Goal: Information Seeking & Learning: Check status

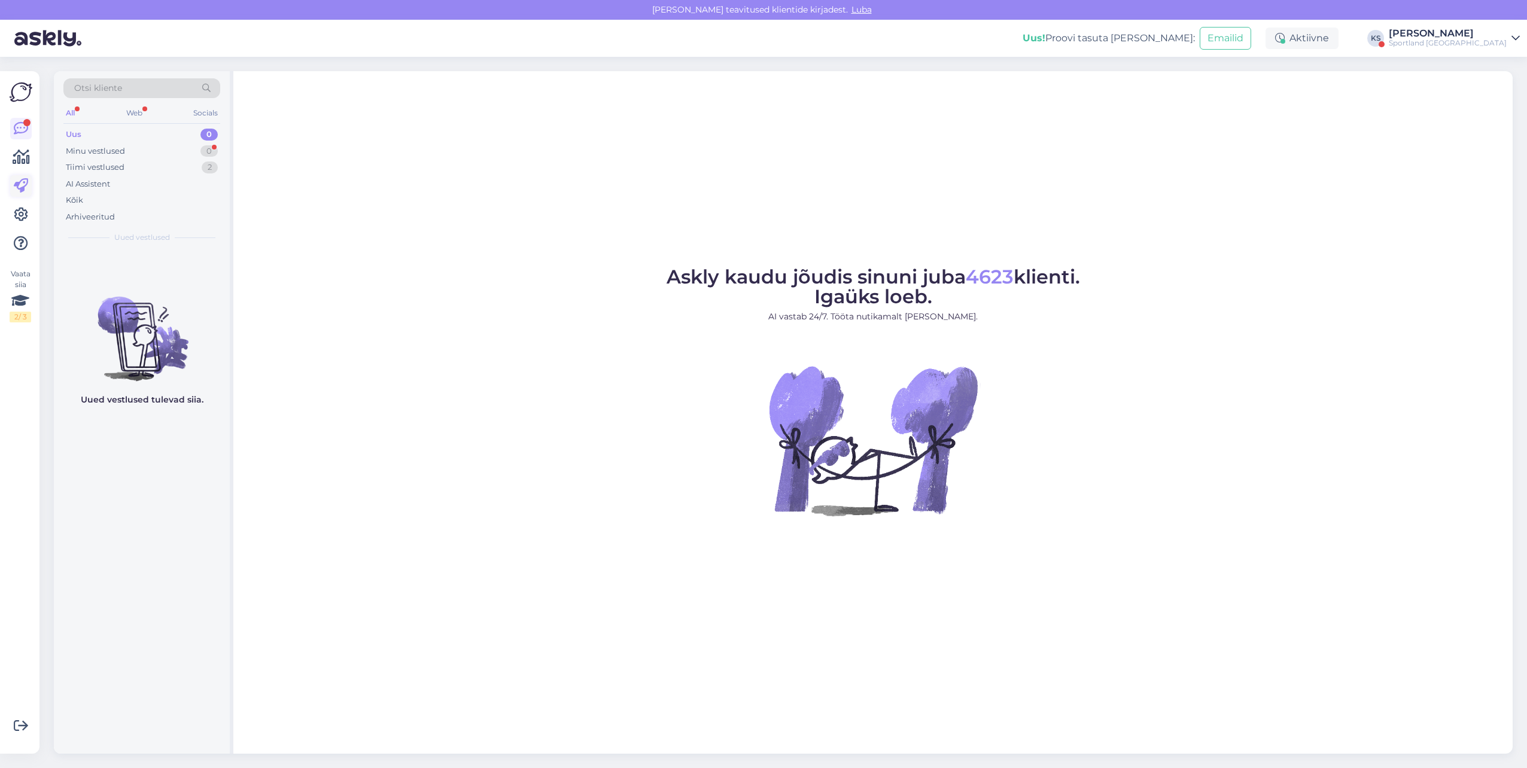
click at [13, 176] on link at bounding box center [21, 186] width 22 height 22
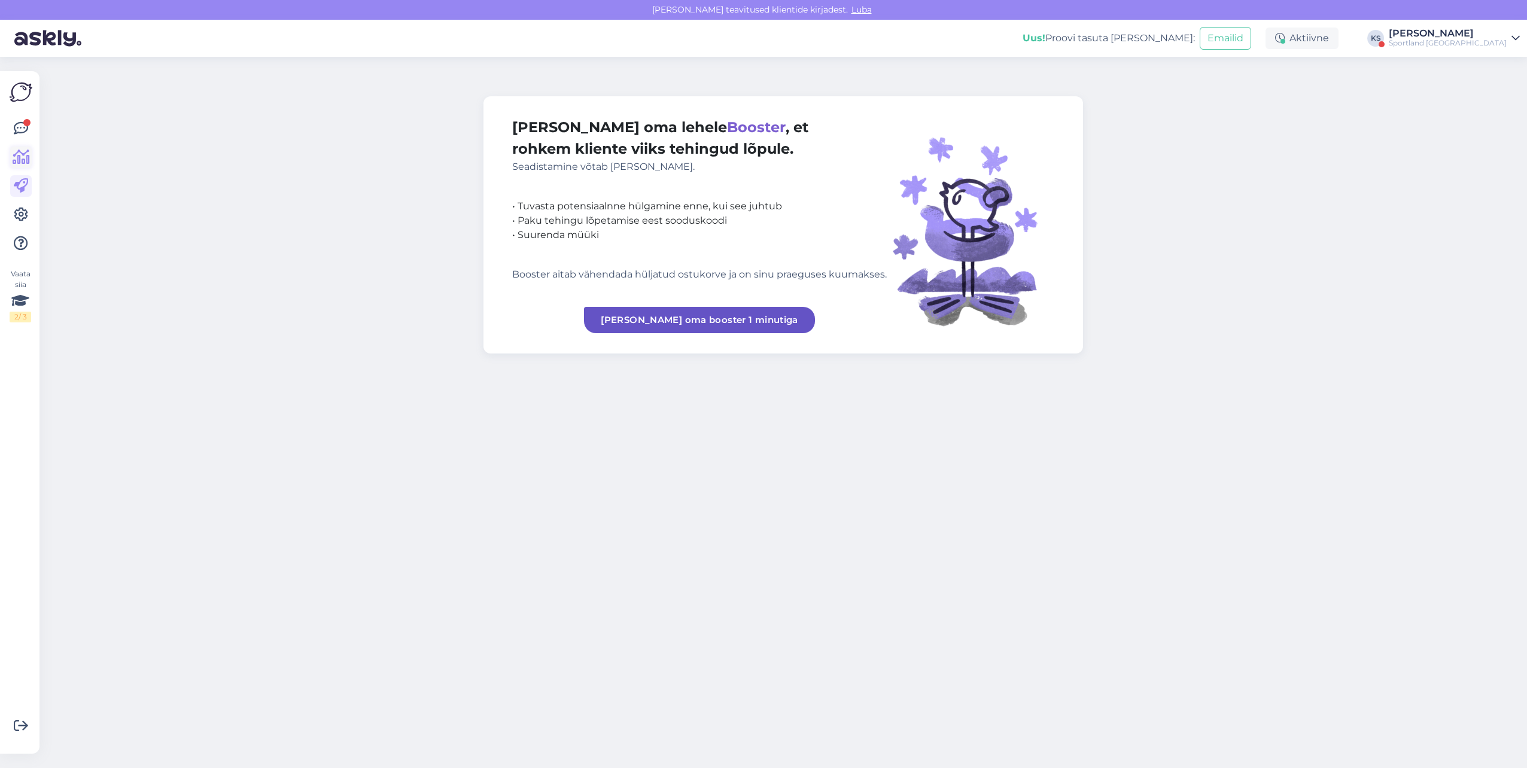
click at [18, 162] on icon at bounding box center [21, 157] width 17 height 14
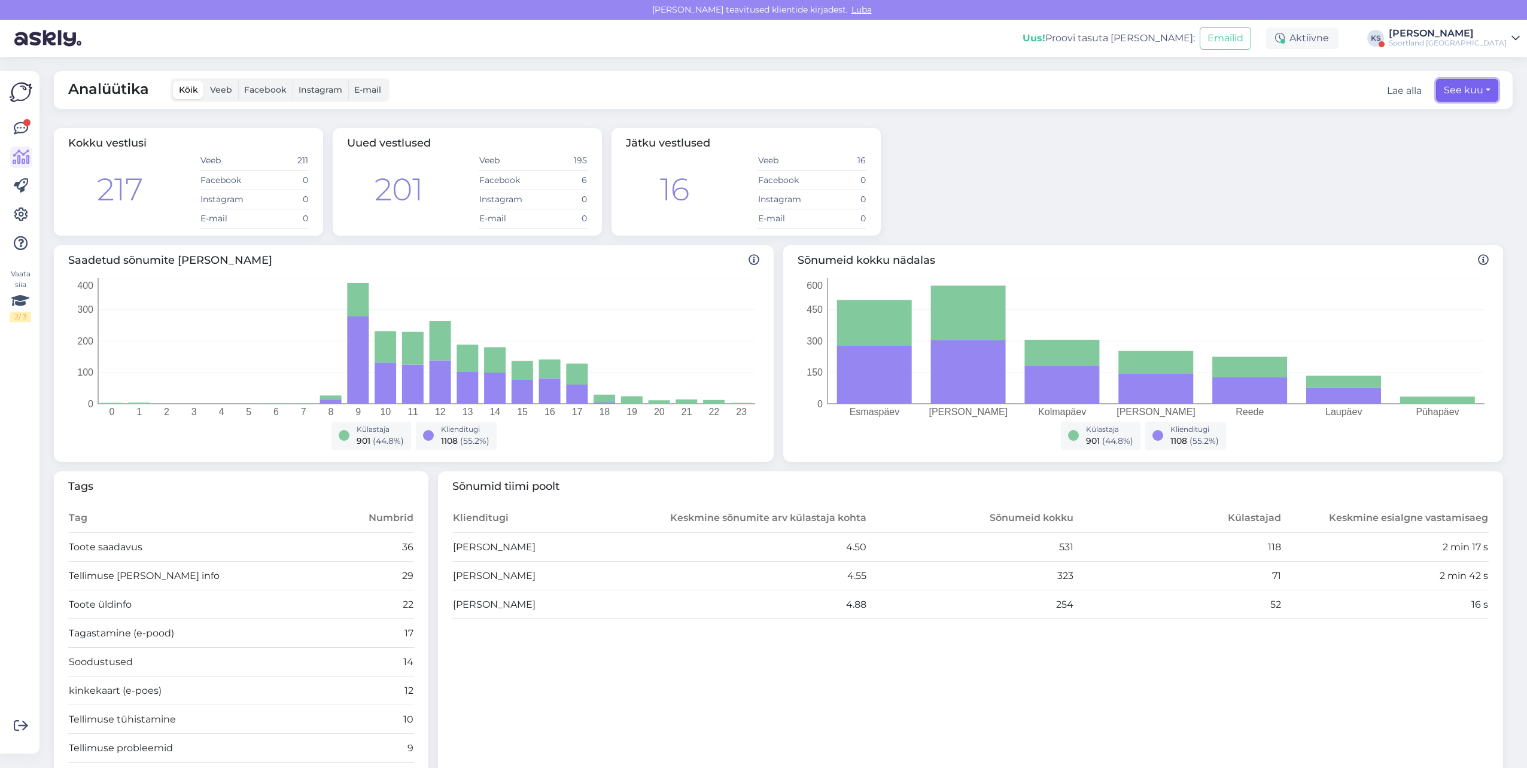
click at [1460, 91] on button "See kuu" at bounding box center [1467, 90] width 62 height 23
select select "7"
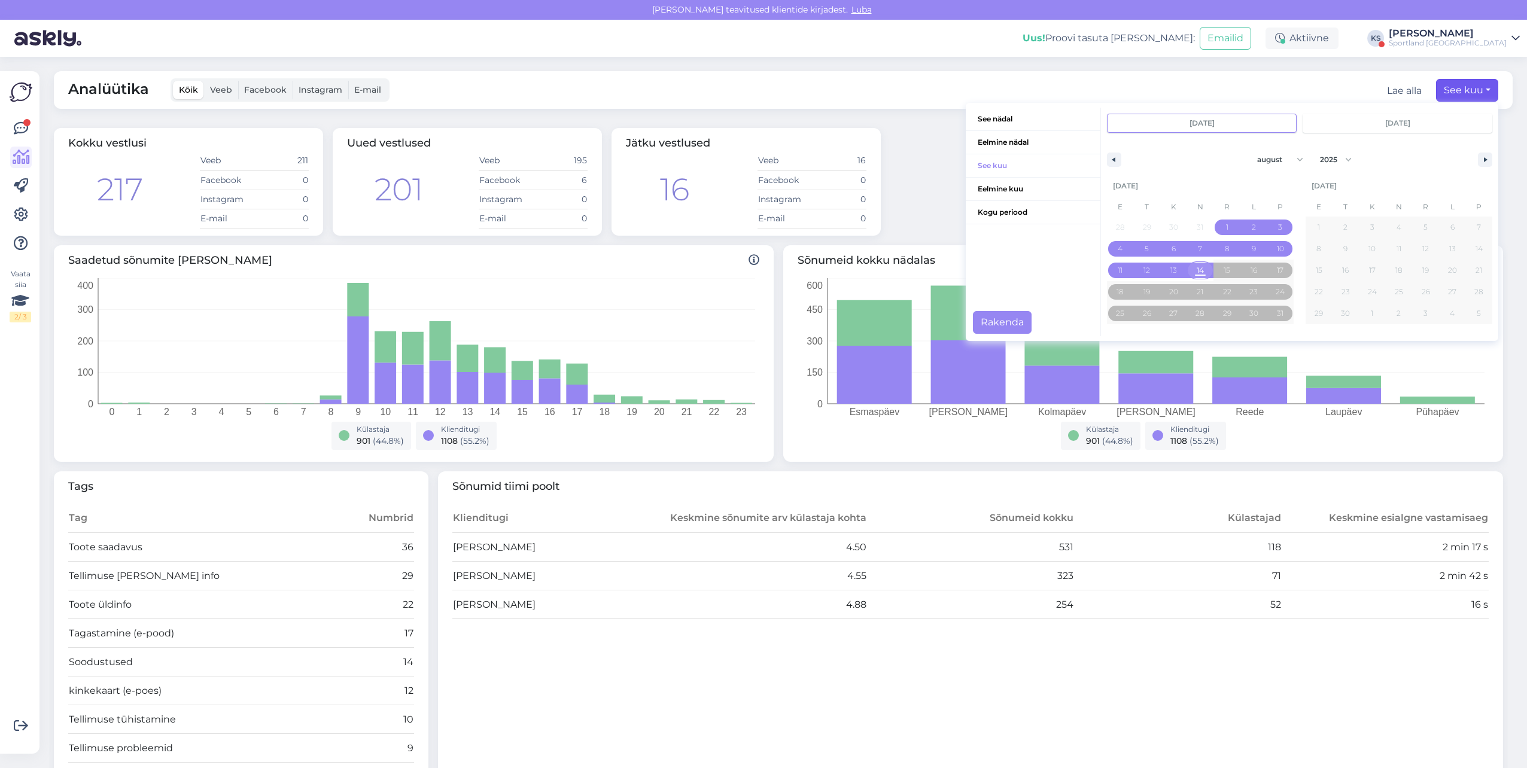
click at [1196, 267] on span "14" at bounding box center [1200, 271] width 27 height 16
type input "[DATE]"
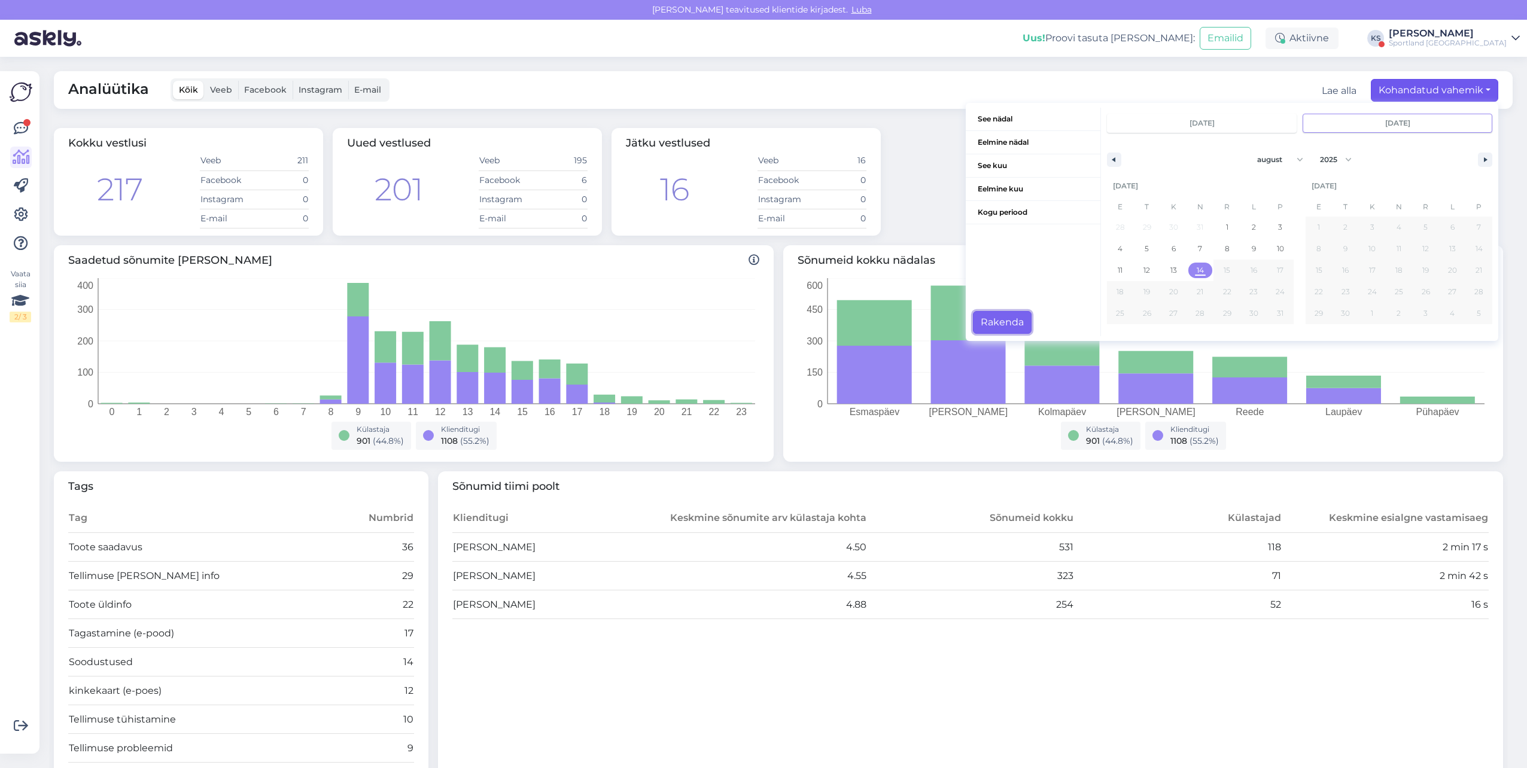
click at [1015, 315] on button "Rakenda" at bounding box center [1002, 322] width 59 height 23
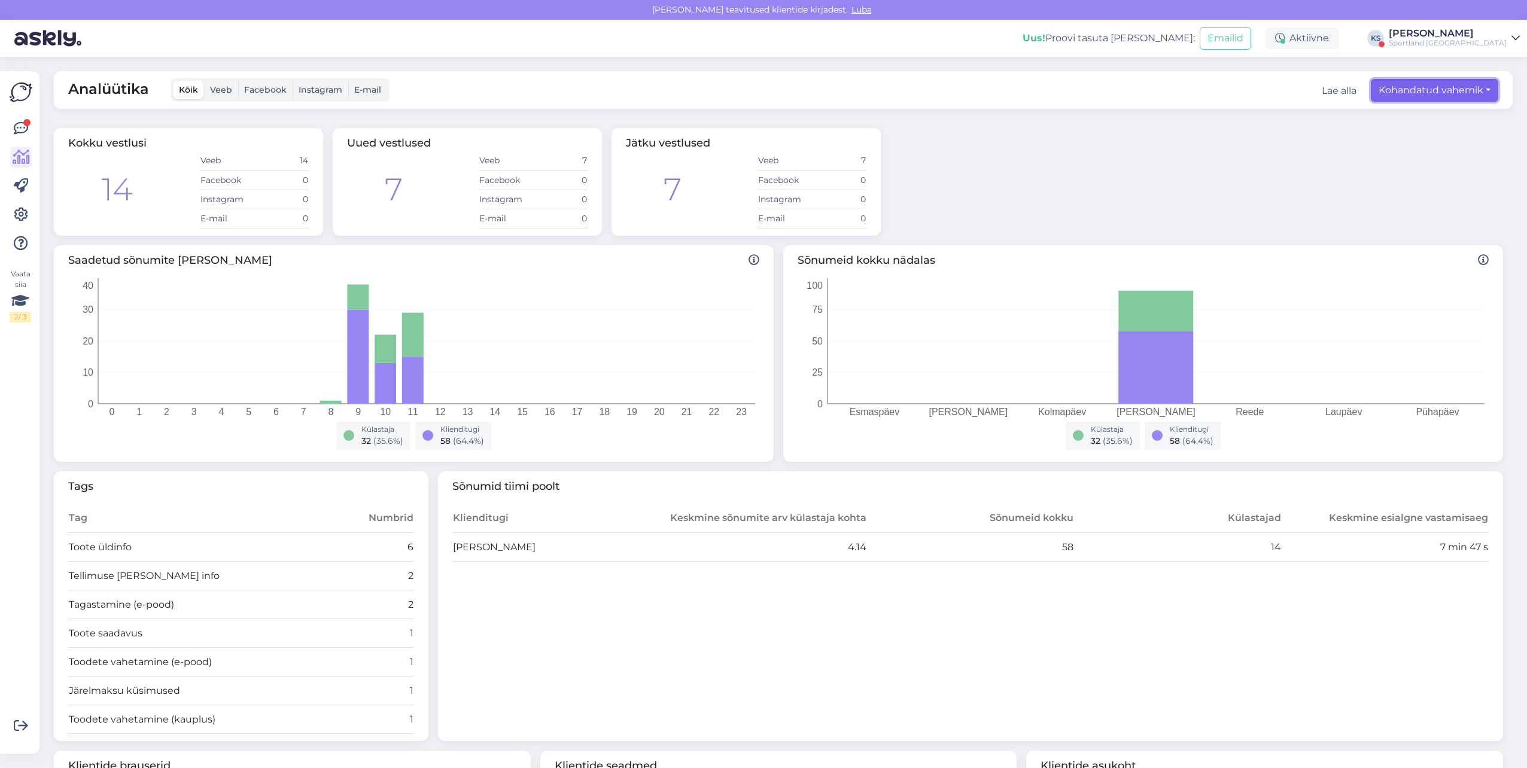
click at [1421, 90] on button "Kohandatud vahemik" at bounding box center [1433, 90] width 127 height 23
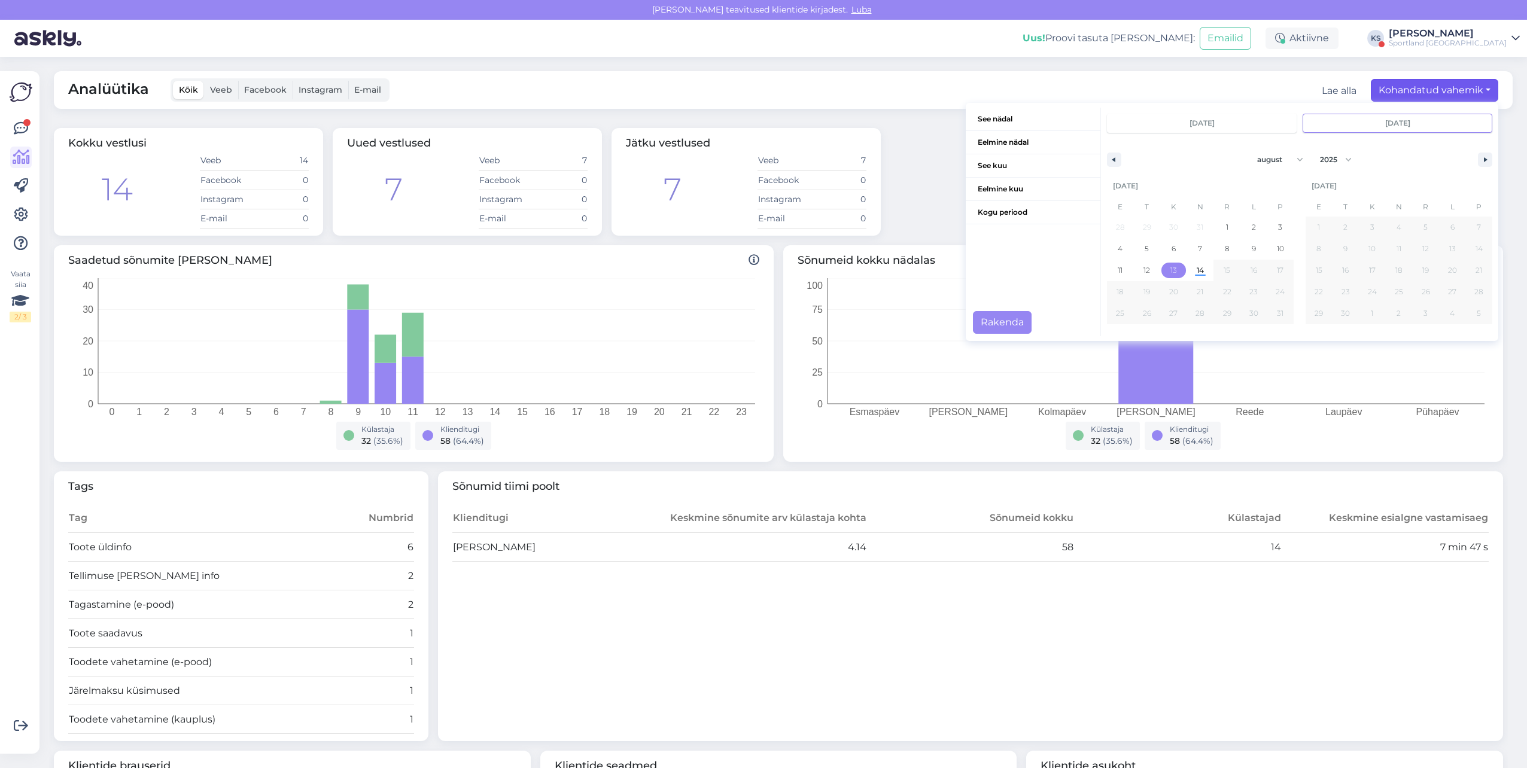
click at [1171, 266] on span "13" at bounding box center [1173, 271] width 27 height 16
type input "[DATE]"
click at [1169, 270] on span "13" at bounding box center [1173, 271] width 27 height 16
type input "[DATE]"
click at [1015, 314] on button "Rakenda" at bounding box center [1002, 322] width 59 height 23
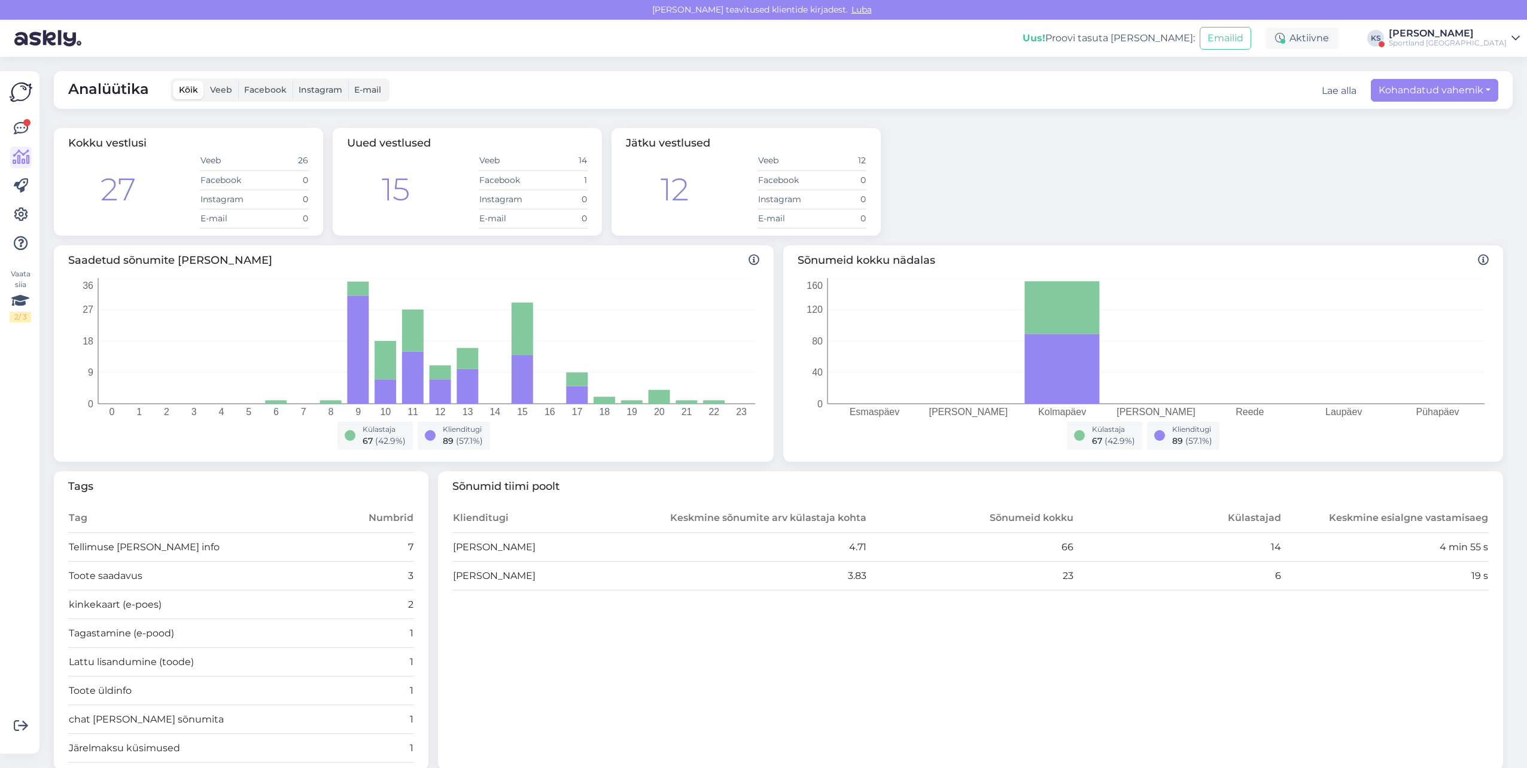
drag, startPoint x: 1498, startPoint y: 32, endPoint x: 1498, endPoint y: 47, distance: 15.0
click at [1498, 32] on div "[PERSON_NAME]" at bounding box center [1447, 34] width 118 height 10
click at [1499, 80] on div "Sportland [GEOGRAPHIC_DATA] Ava" at bounding box center [1408, 93] width 221 height 26
click at [1501, 84] on button "Ava" at bounding box center [1496, 92] width 26 height 19
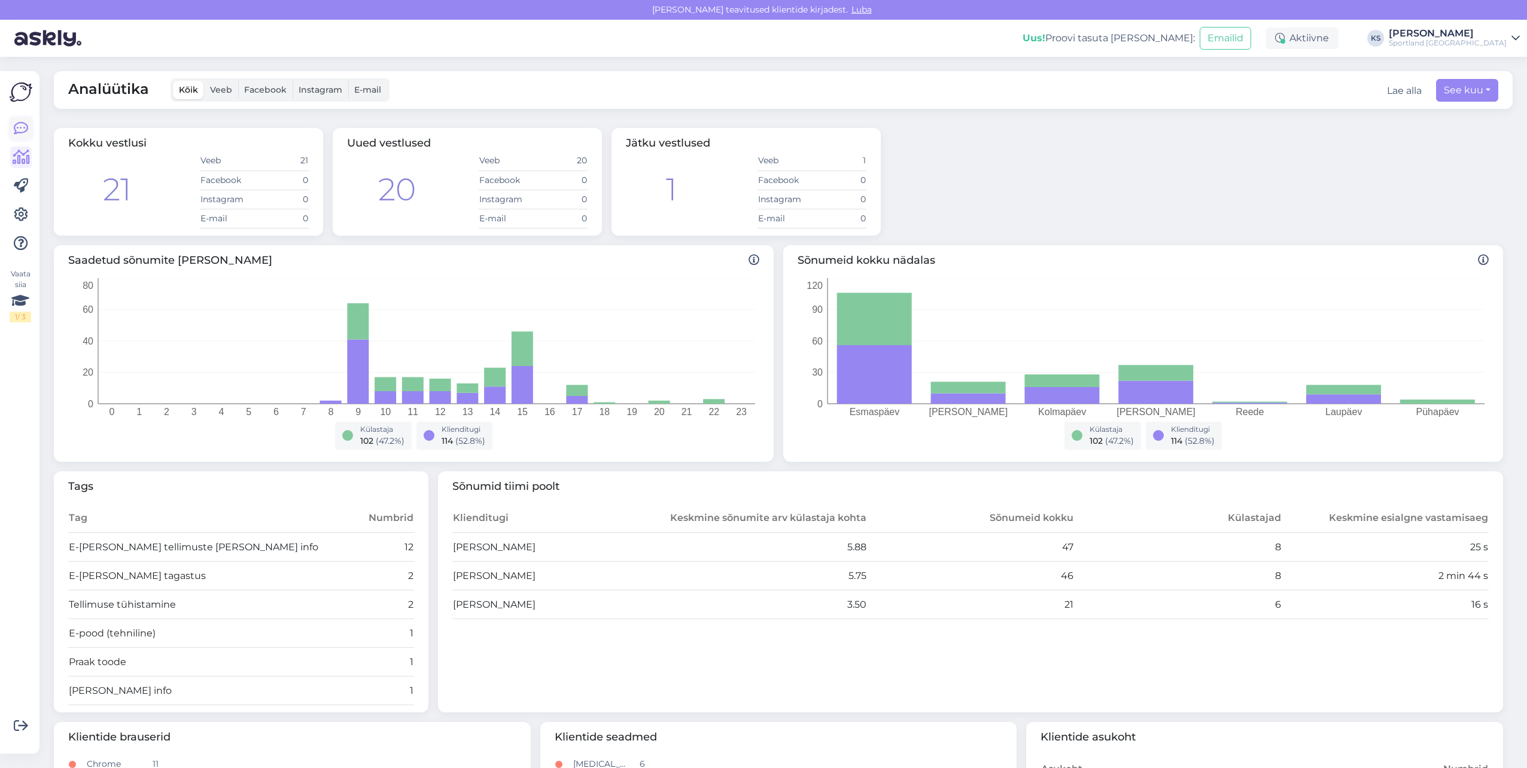
click at [28, 136] on link at bounding box center [21, 129] width 22 height 22
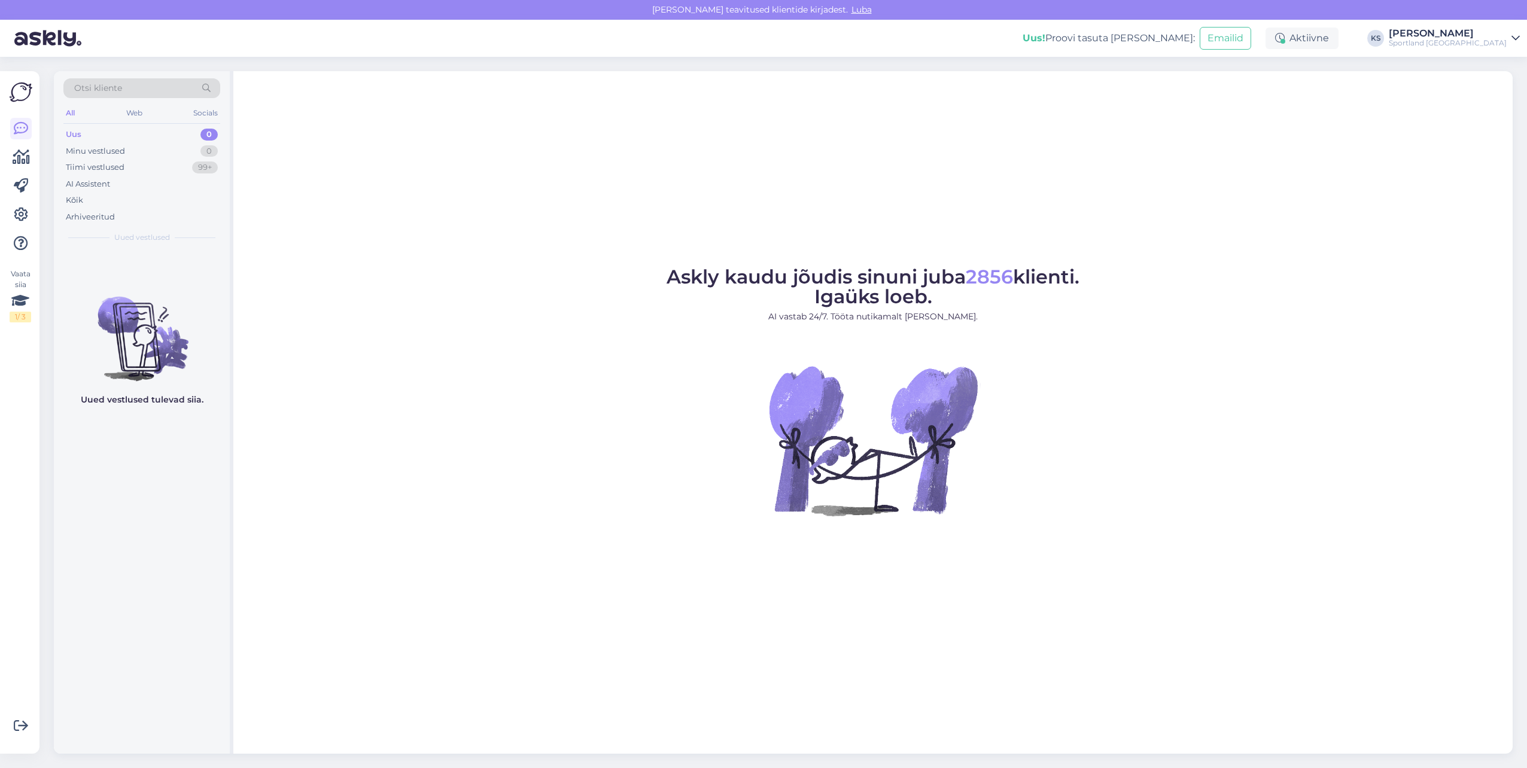
click at [1481, 45] on div "Sportland [GEOGRAPHIC_DATA]" at bounding box center [1447, 43] width 118 height 10
click at [1492, 73] on button "Ava" at bounding box center [1496, 66] width 26 height 19
